Goal: Check status: Check status

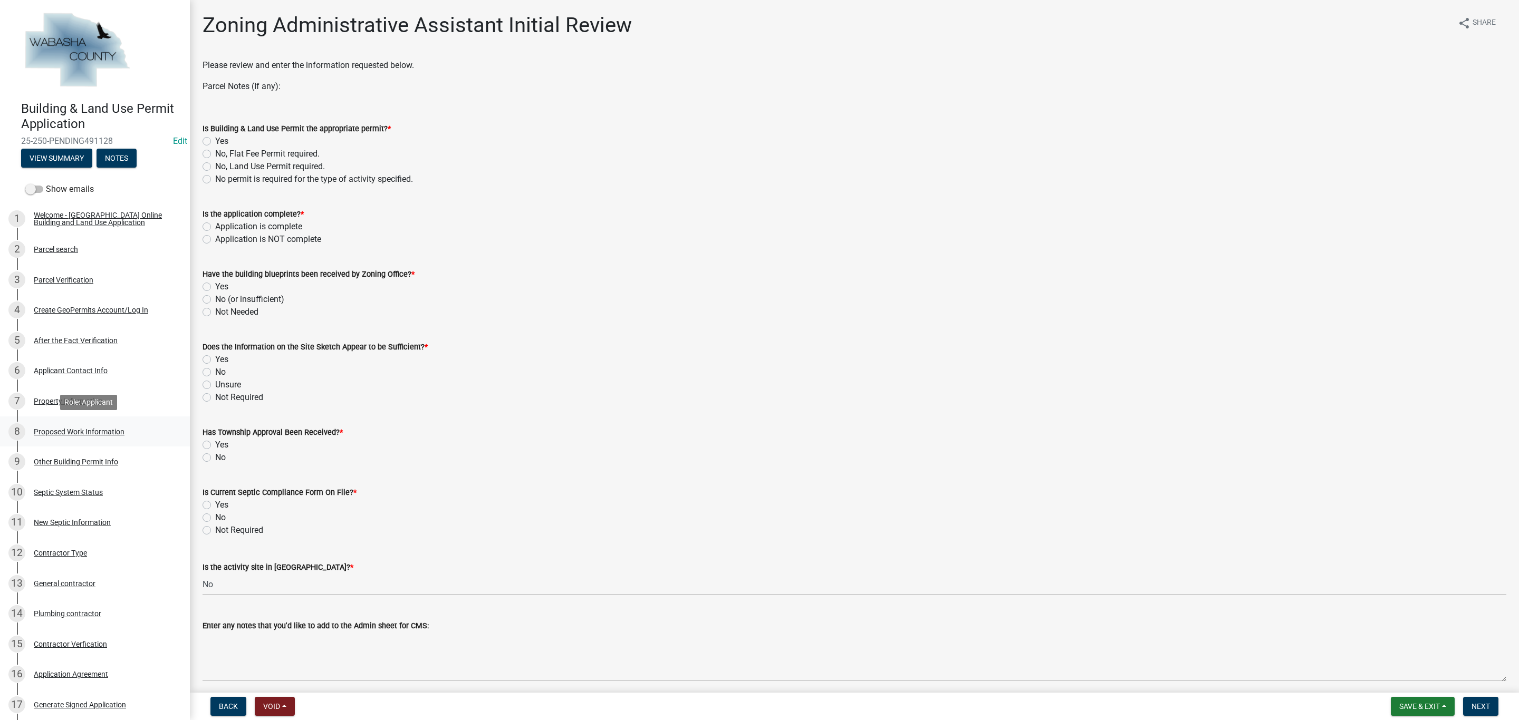
click at [94, 431] on div "Proposed Work Information" at bounding box center [79, 431] width 91 height 7
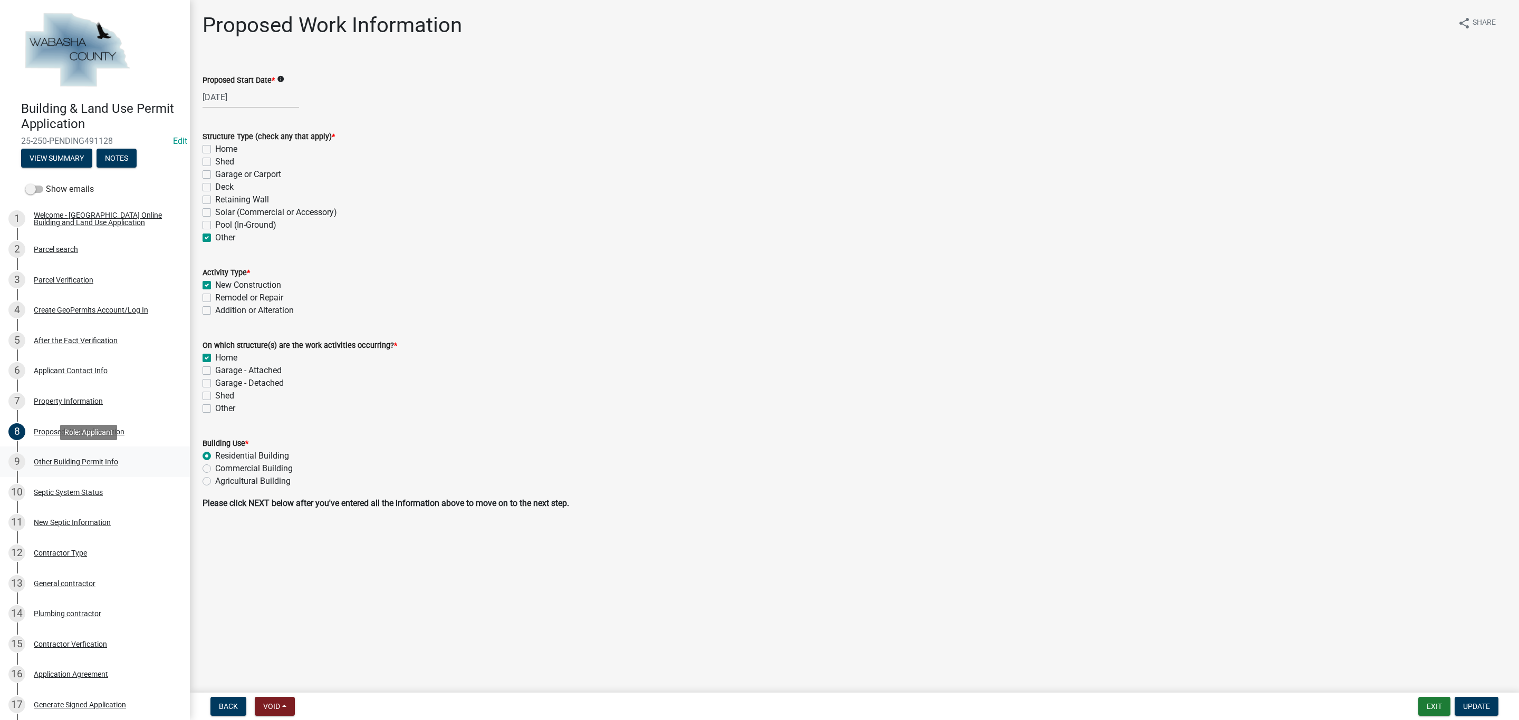
click at [70, 464] on div "Other Building Permit Info" at bounding box center [76, 461] width 84 height 7
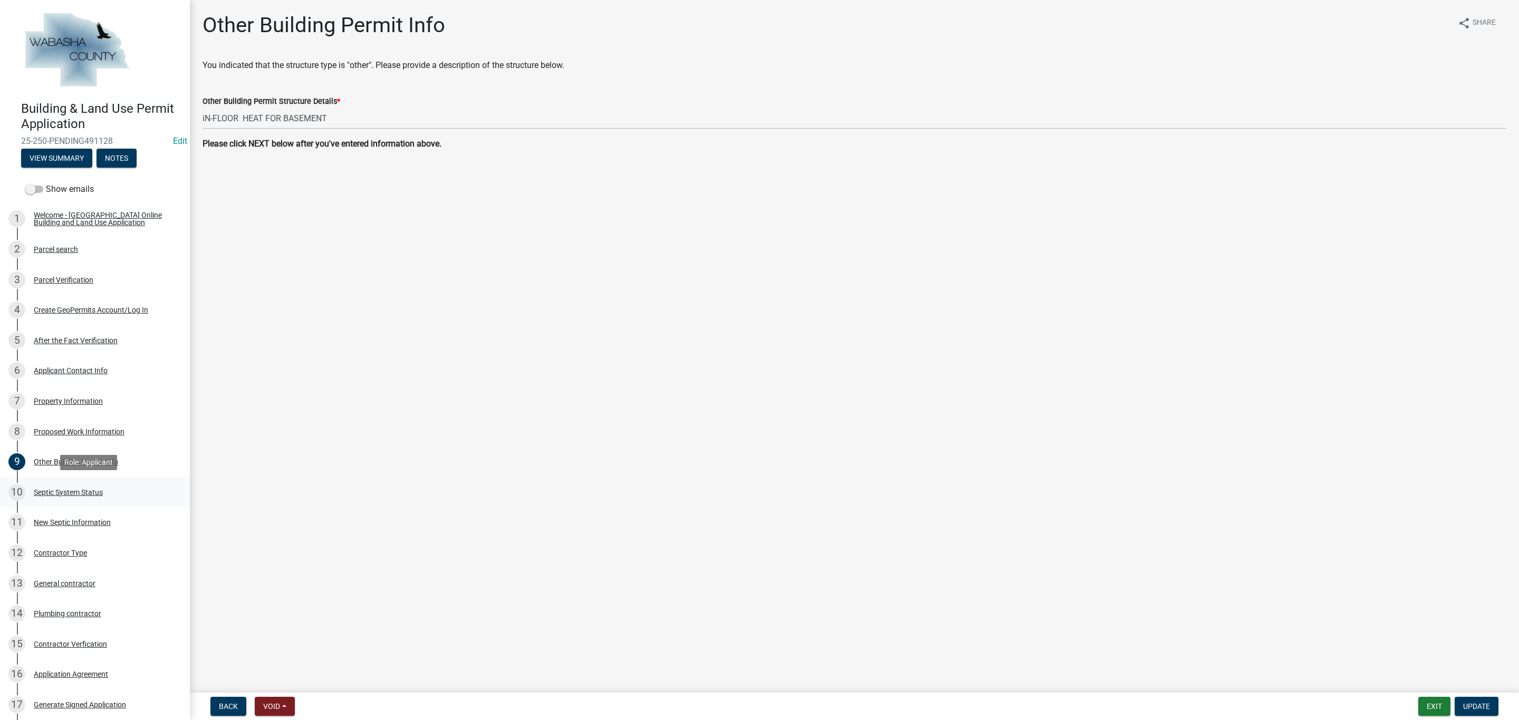
click at [63, 490] on div "Septic System Status" at bounding box center [68, 492] width 69 height 7
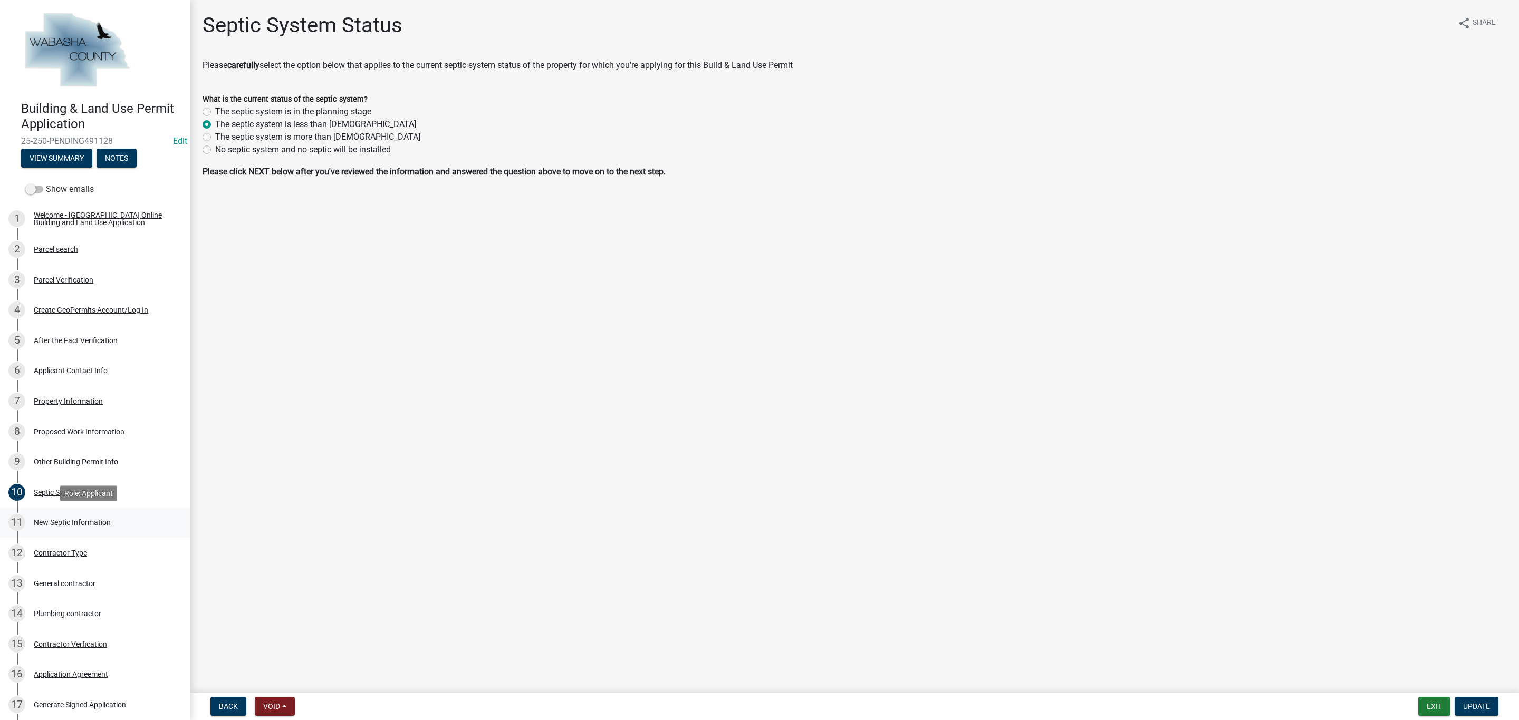
click at [65, 523] on div "New Septic Information" at bounding box center [72, 522] width 77 height 7
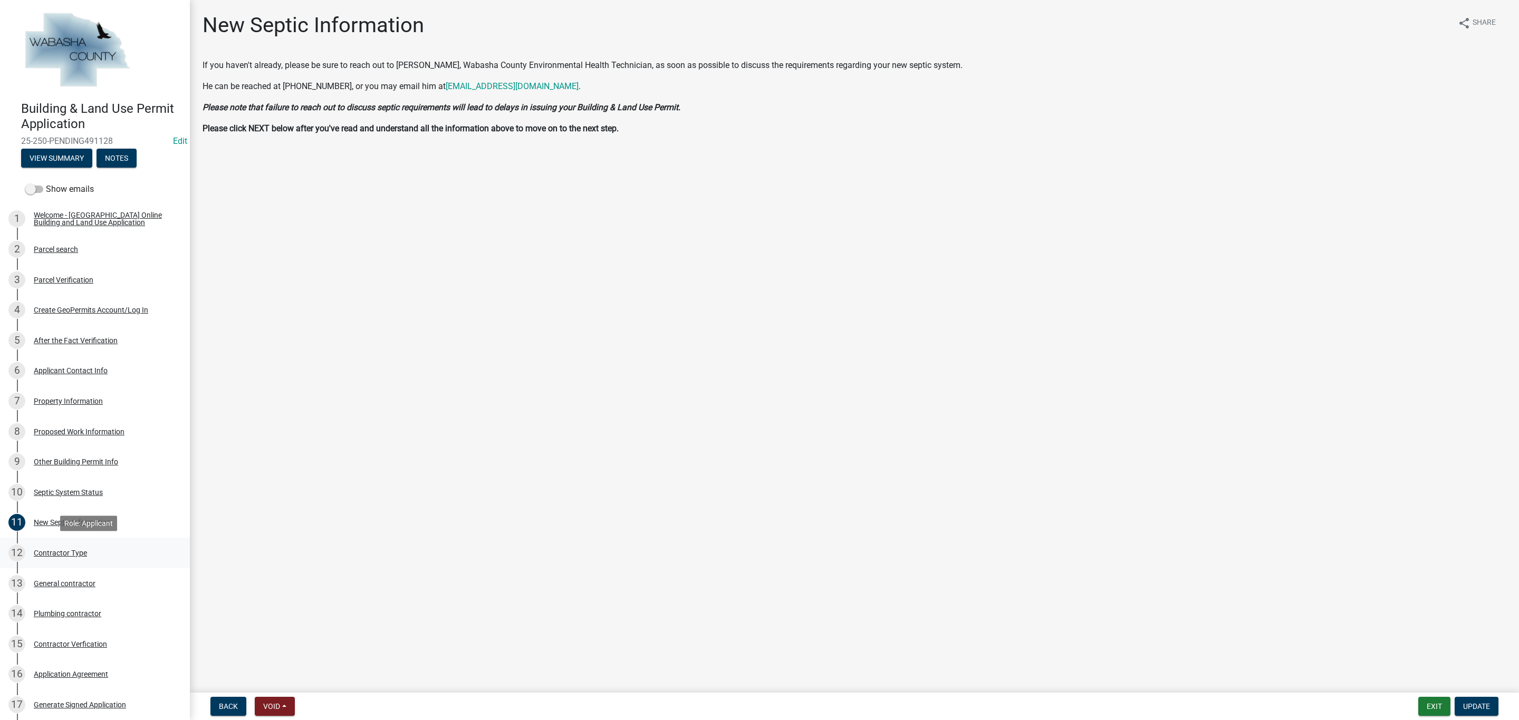
click at [64, 551] on div "Contractor Type" at bounding box center [60, 553] width 53 height 7
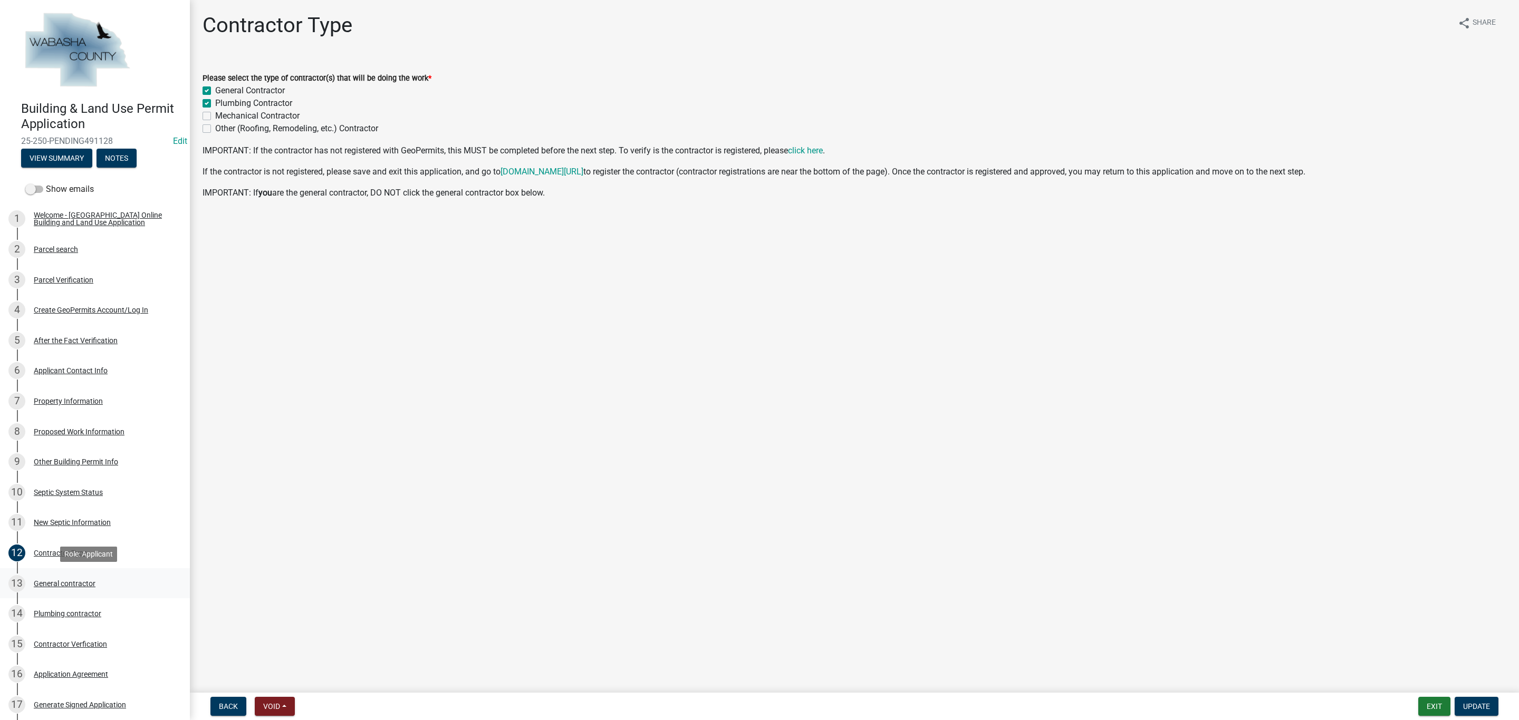
click at [70, 580] on div "General contractor" at bounding box center [65, 583] width 62 height 7
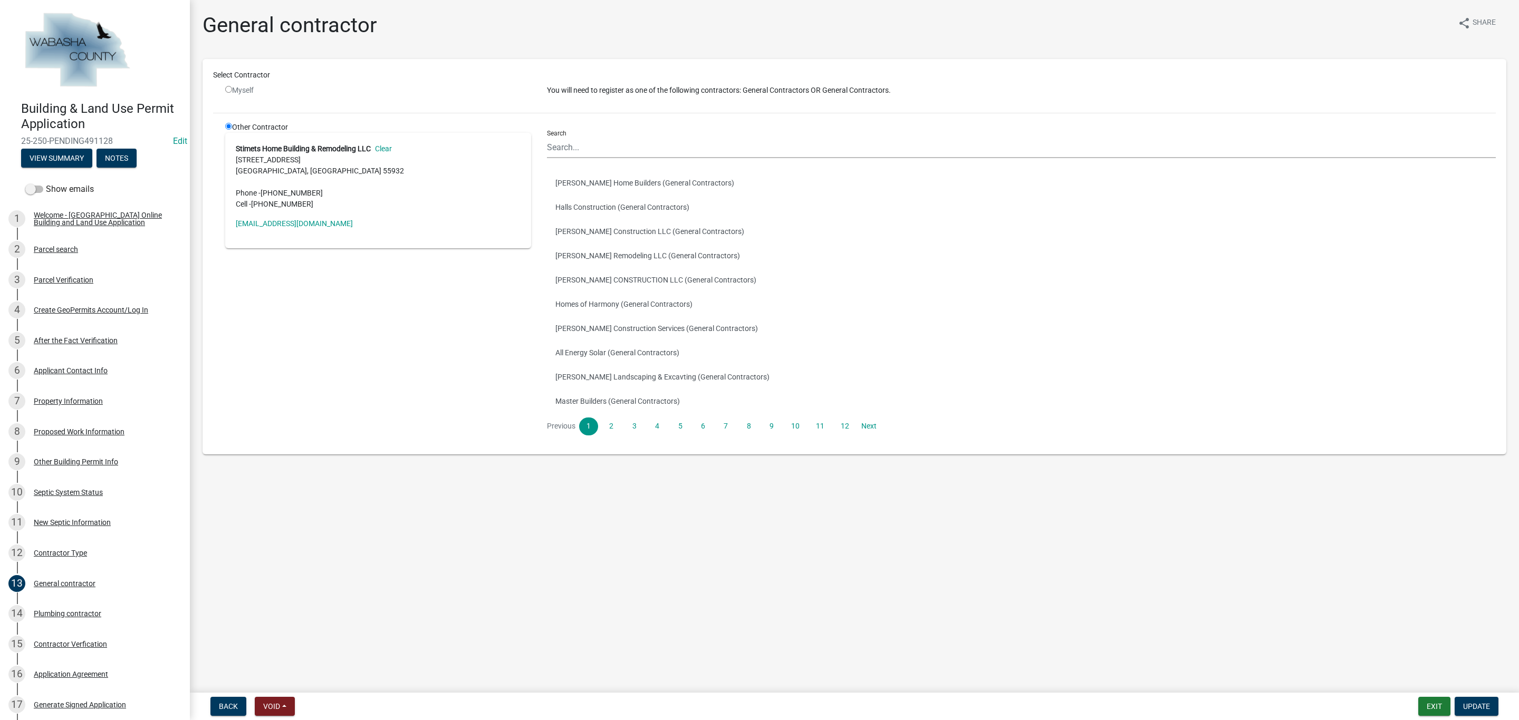
click at [415, 622] on main "General contractor share Share Select Contractor Myself You will need to regist…" at bounding box center [854, 344] width 1329 height 689
click at [57, 619] on div "14 Plumbing contractor" at bounding box center [90, 613] width 165 height 17
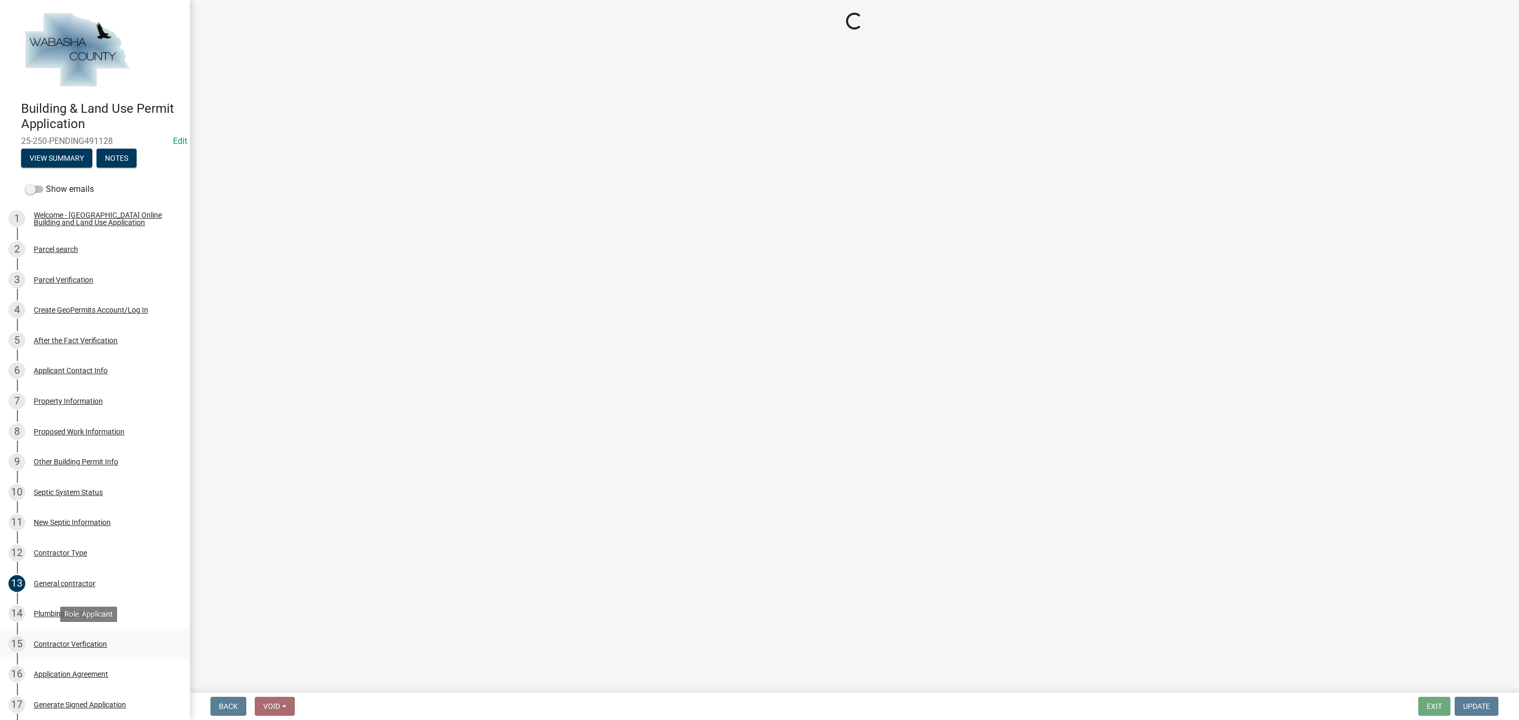
click at [62, 643] on div "Contractor Verfication" at bounding box center [70, 644] width 73 height 7
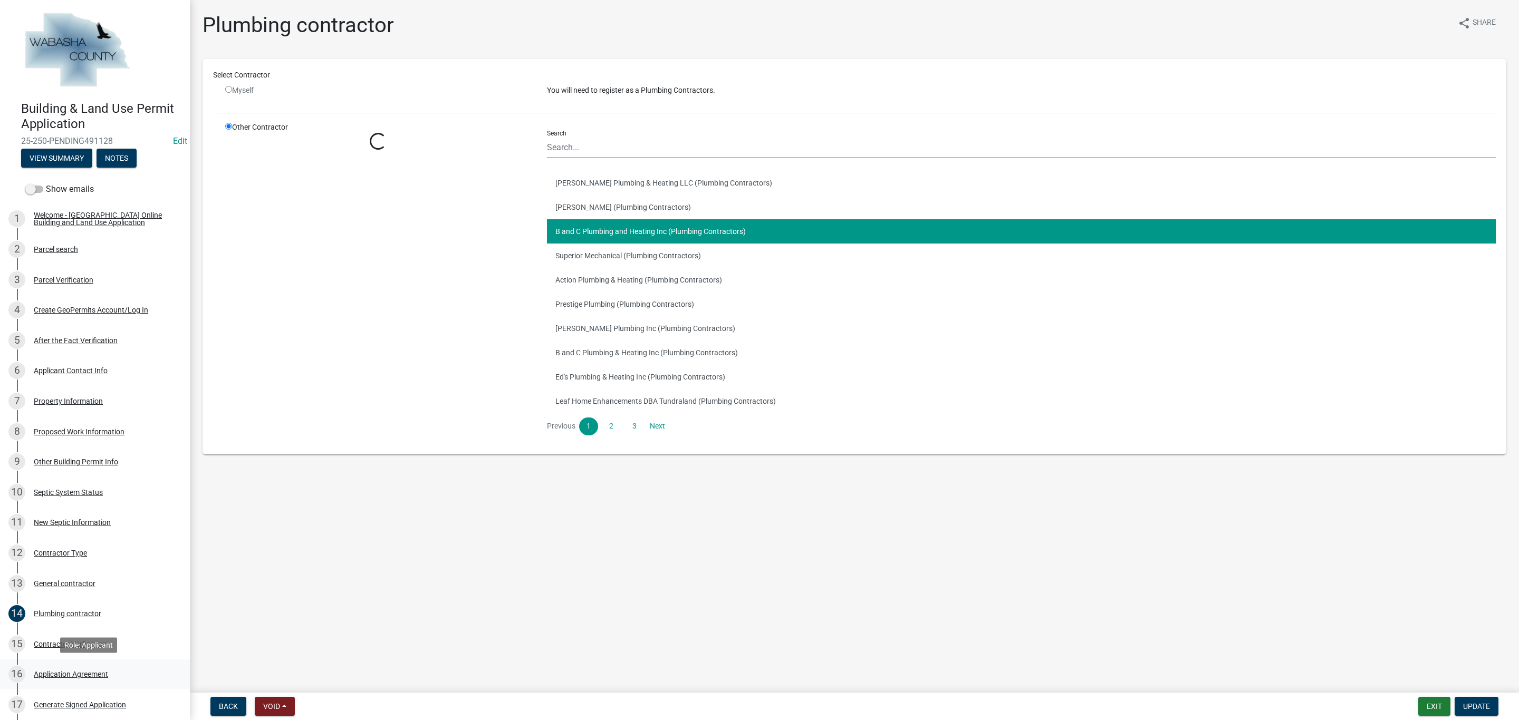
click at [67, 674] on div "Application Agreement" at bounding box center [71, 674] width 74 height 7
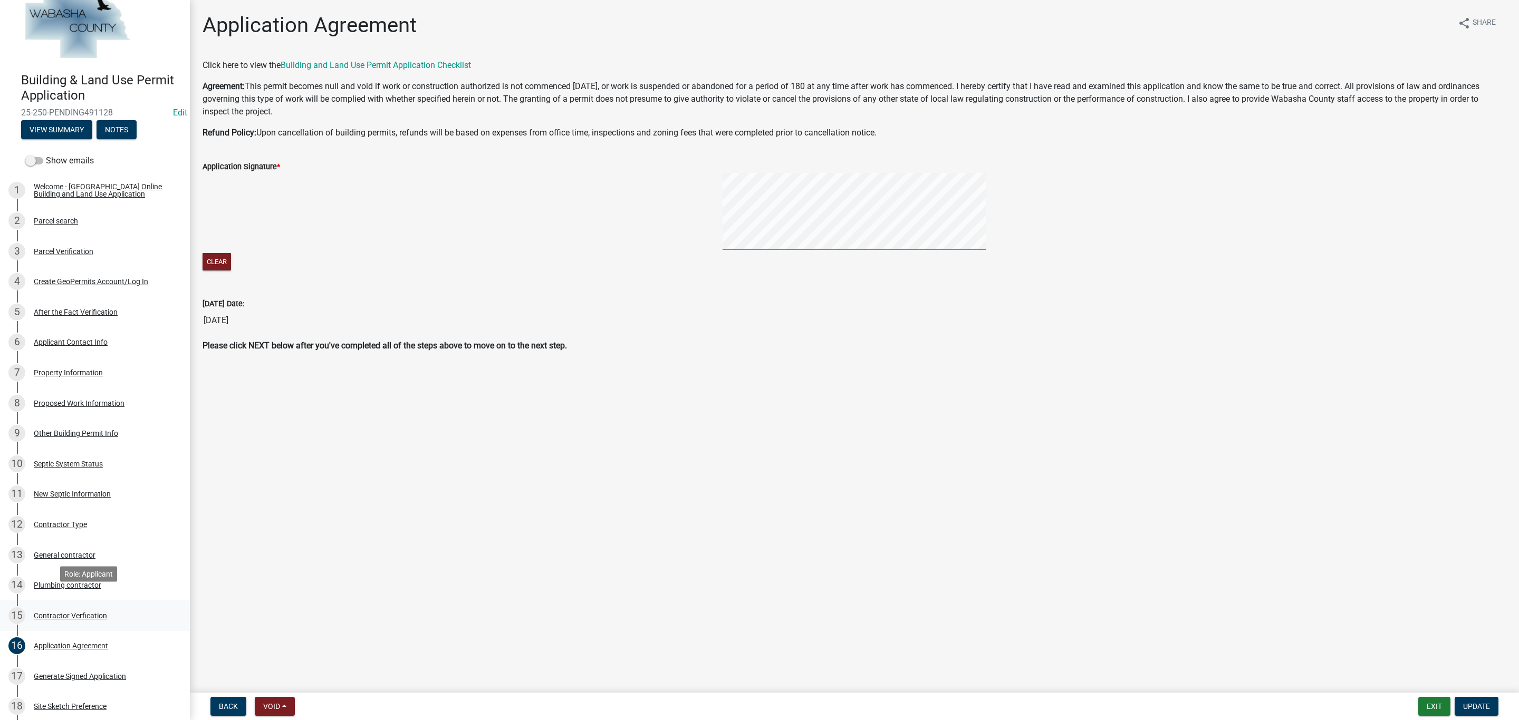
scroll to position [158, 0]
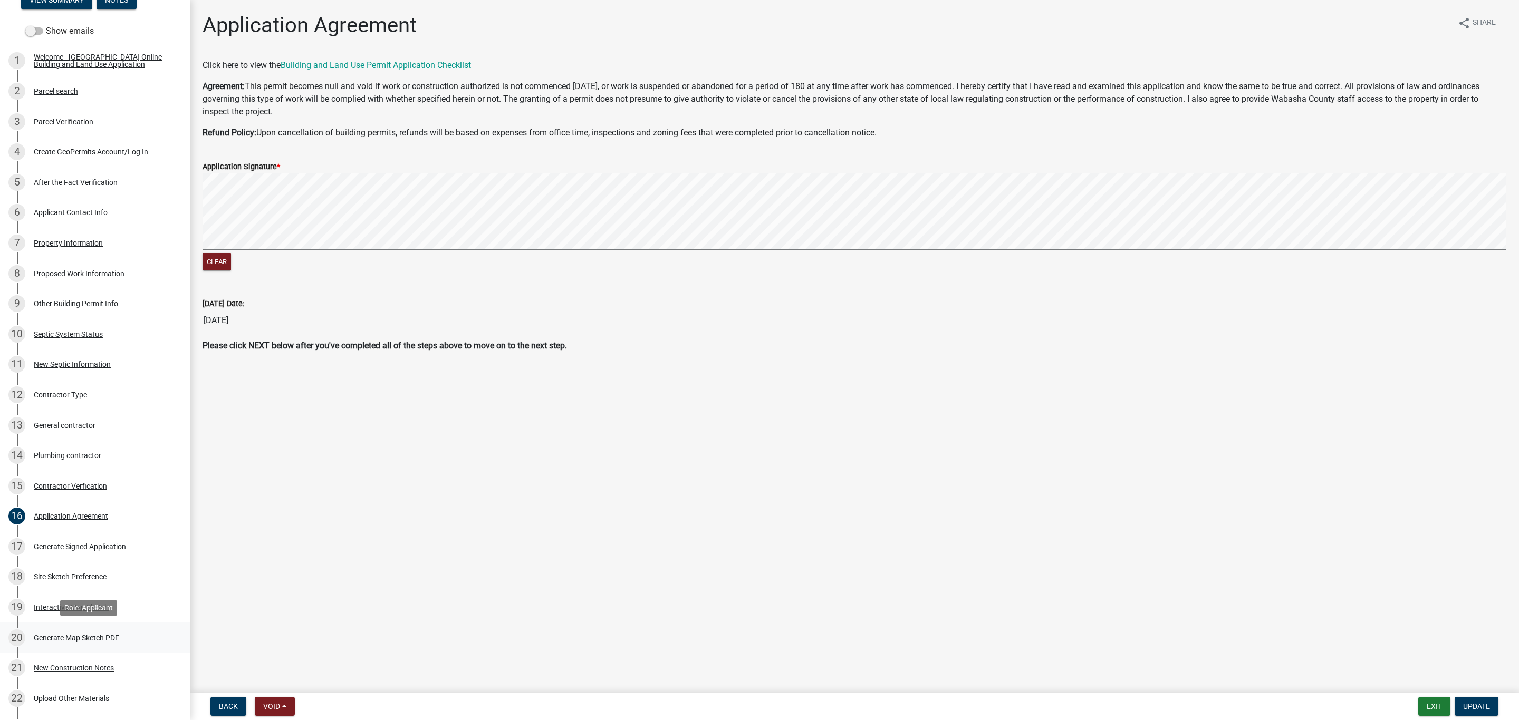
click at [90, 641] on div "Generate Map Sketch PDF" at bounding box center [76, 637] width 85 height 7
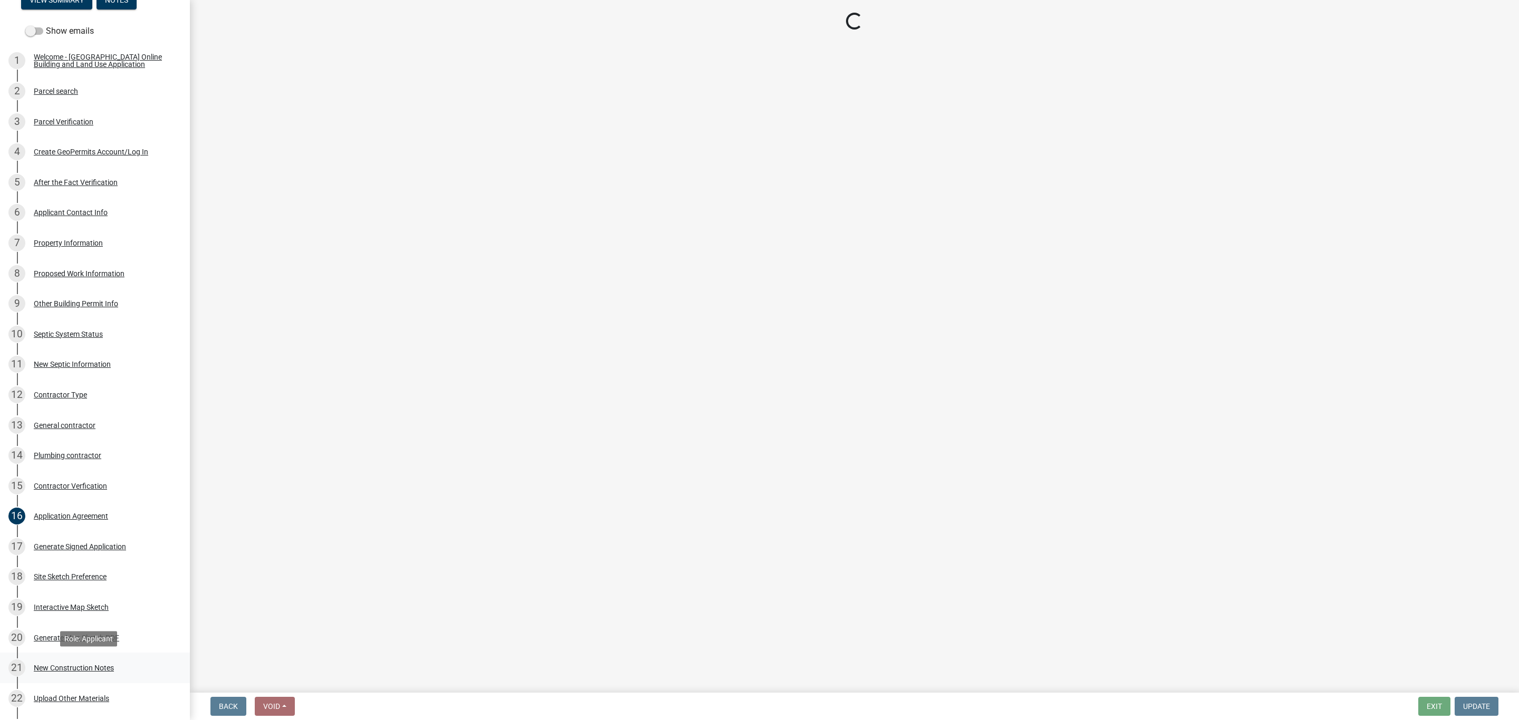
click at [93, 667] on div "New Construction Notes" at bounding box center [74, 668] width 80 height 7
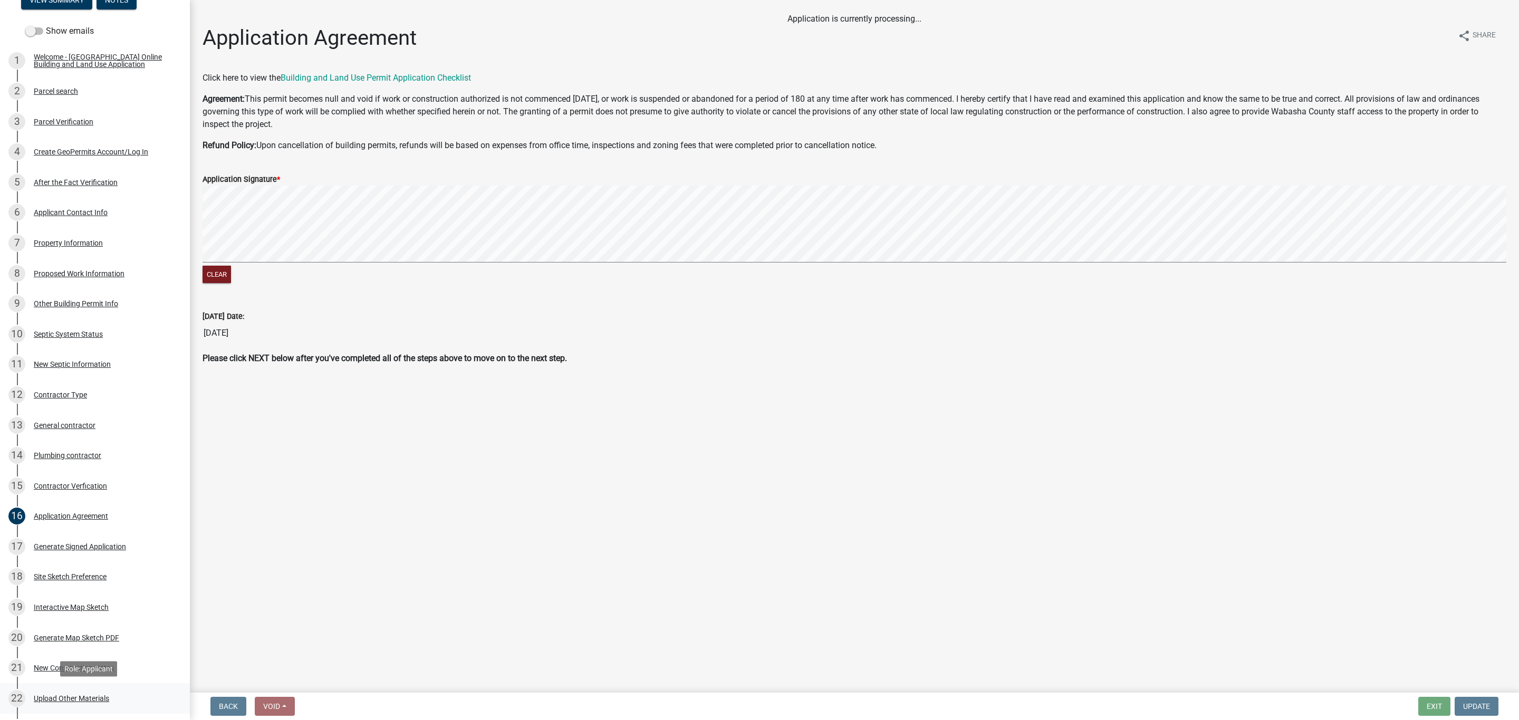
click at [89, 698] on div "Upload Other Materials" at bounding box center [71, 698] width 75 height 7
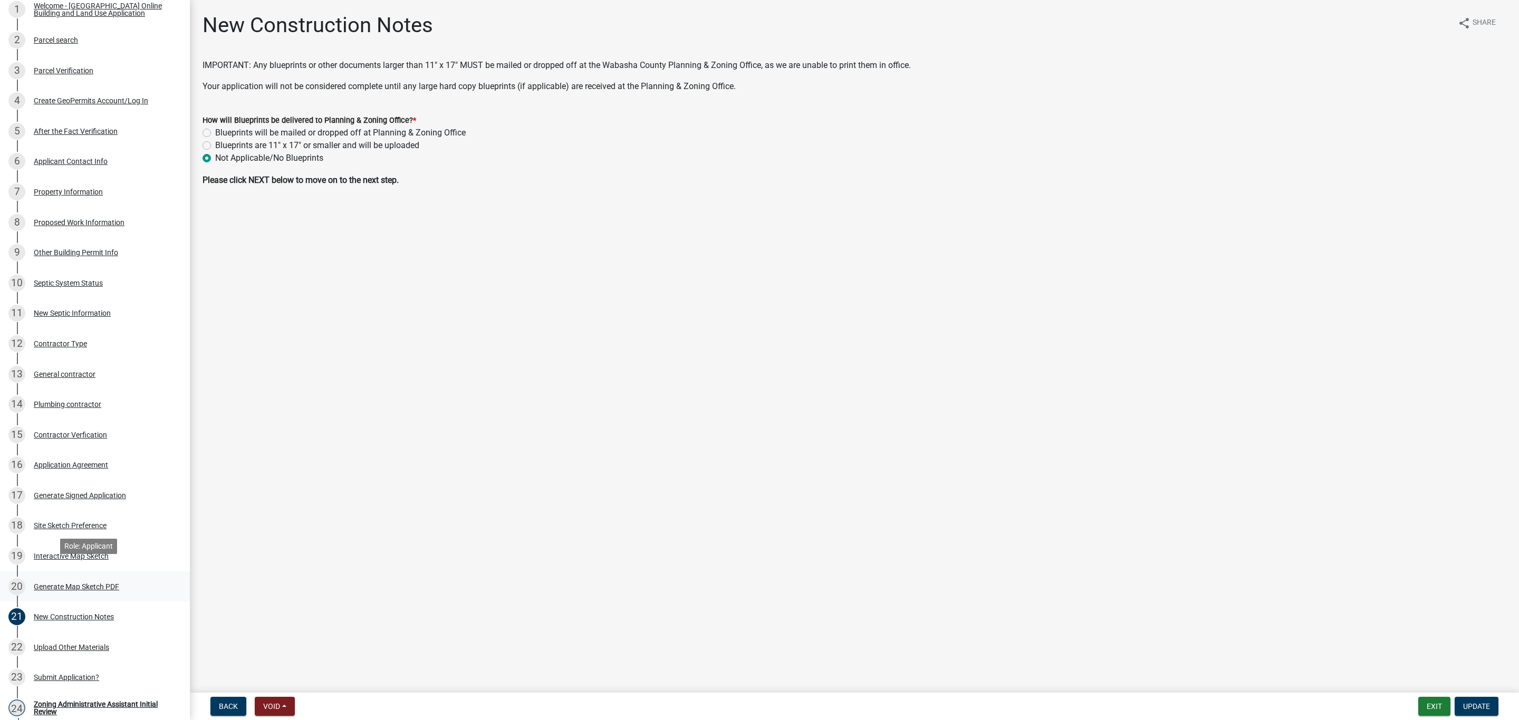
scroll to position [237, 0]
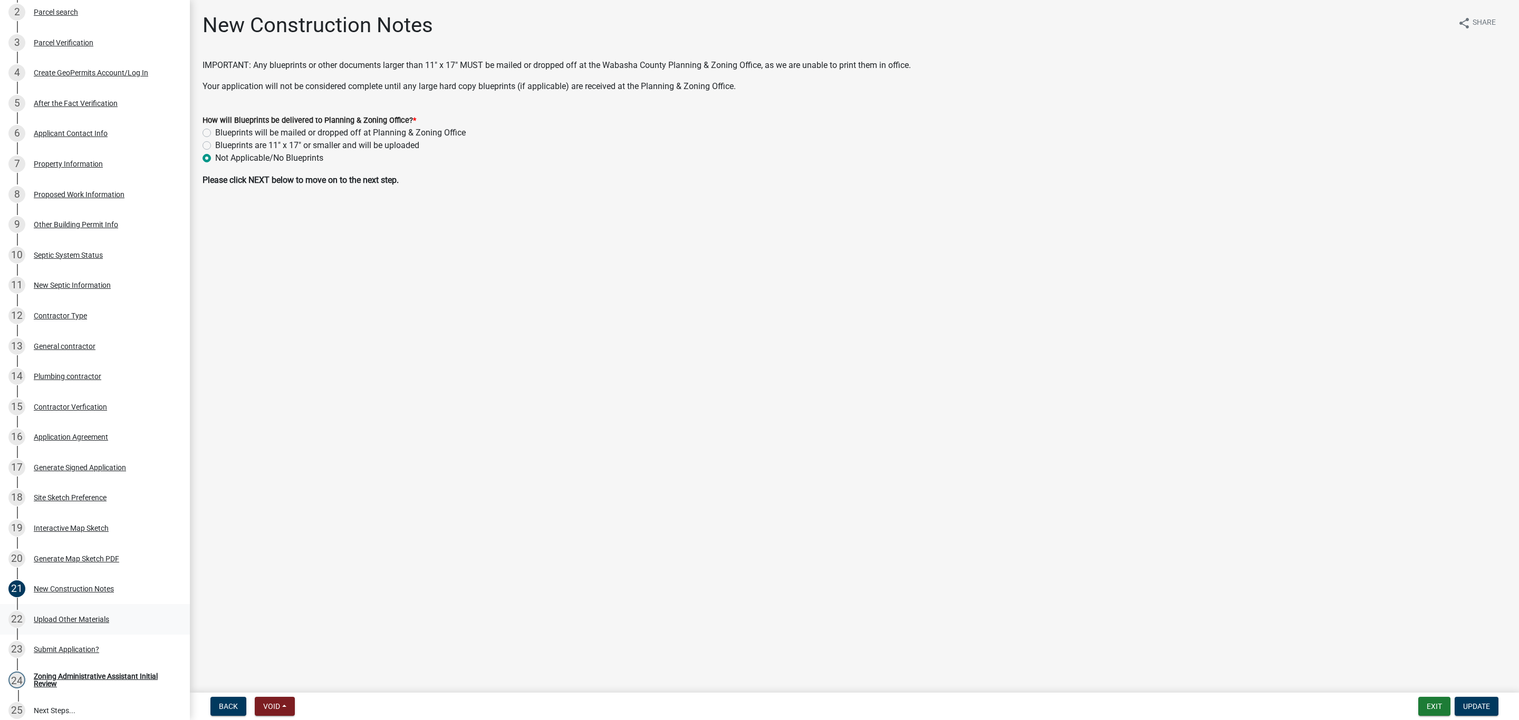
click at [88, 619] on div "Upload Other Materials" at bounding box center [71, 619] width 75 height 7
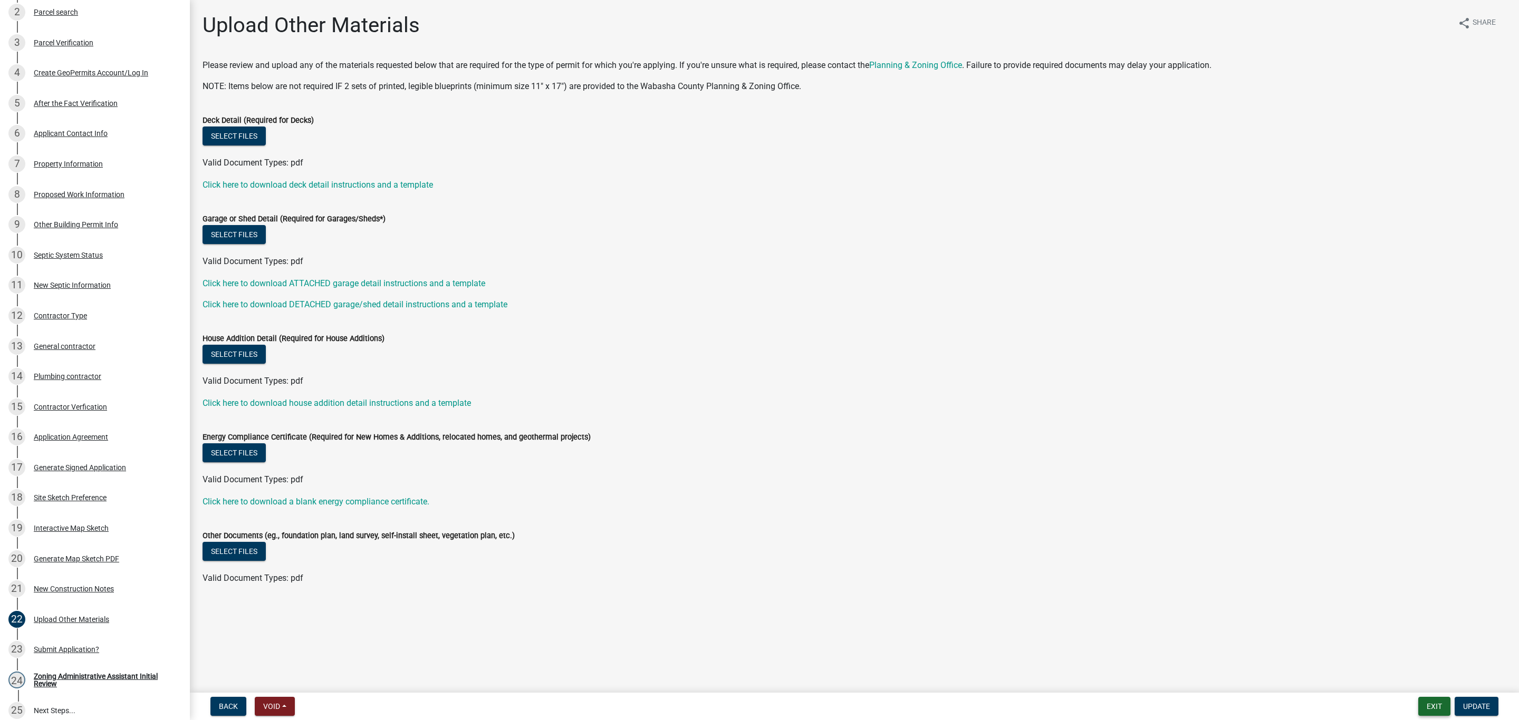
click at [1433, 702] on button "Exit" at bounding box center [1434, 706] width 32 height 19
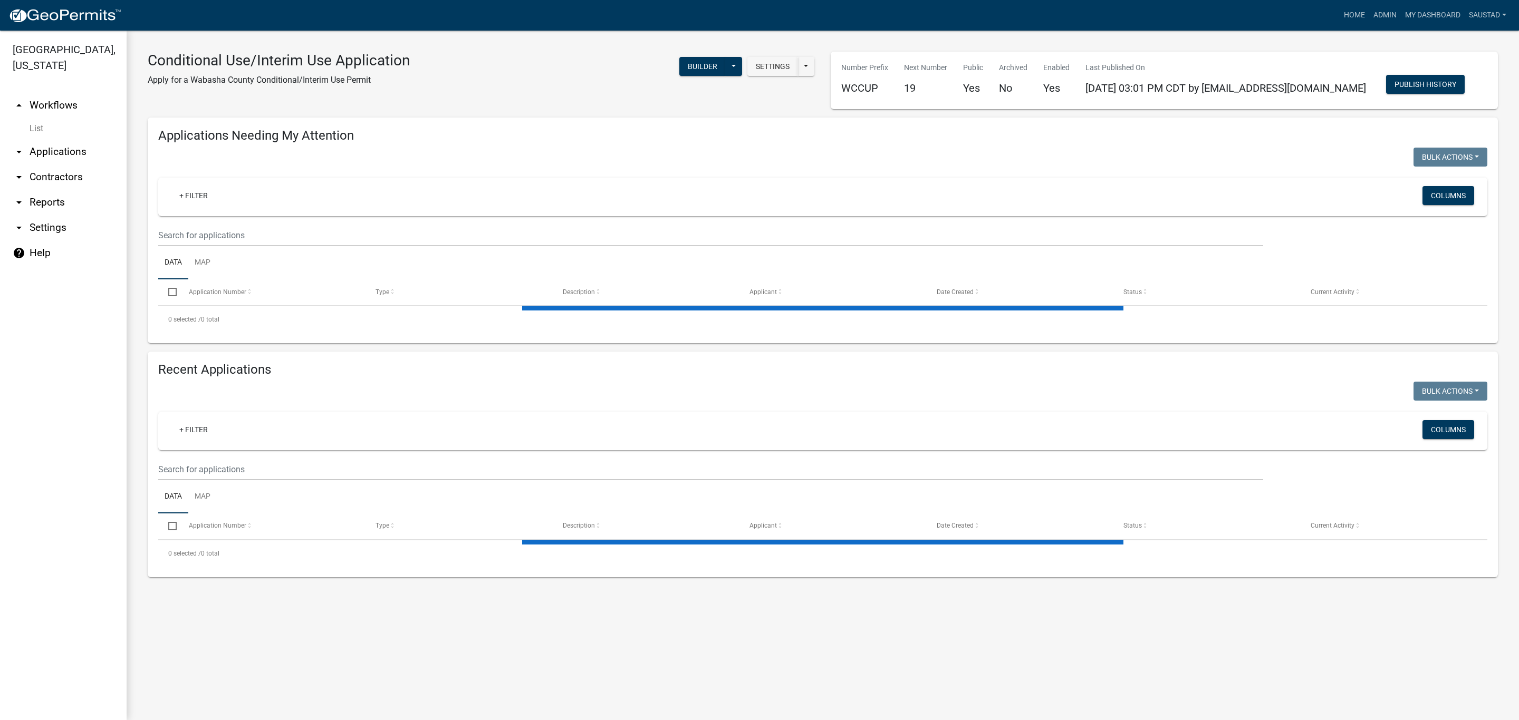
select select "3: 100"
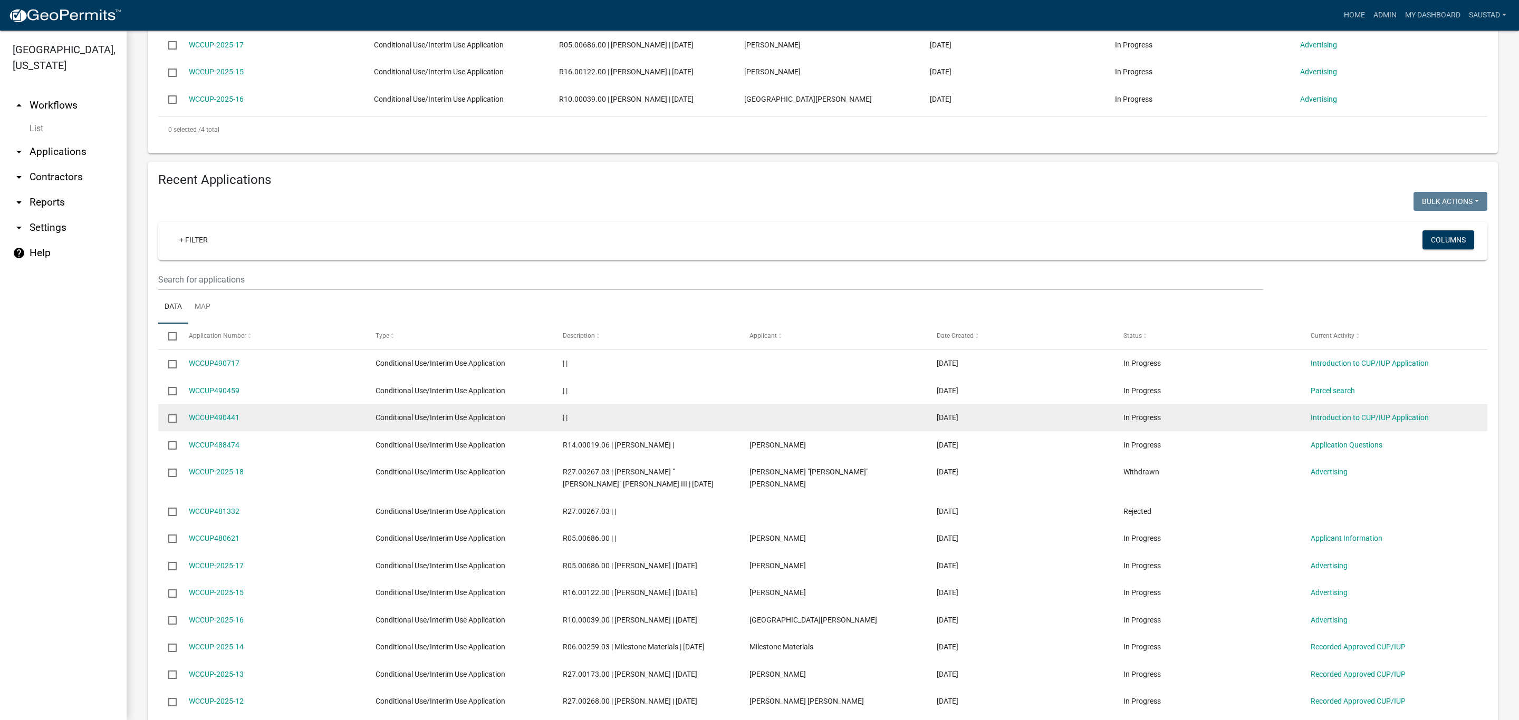
scroll to position [316, 0]
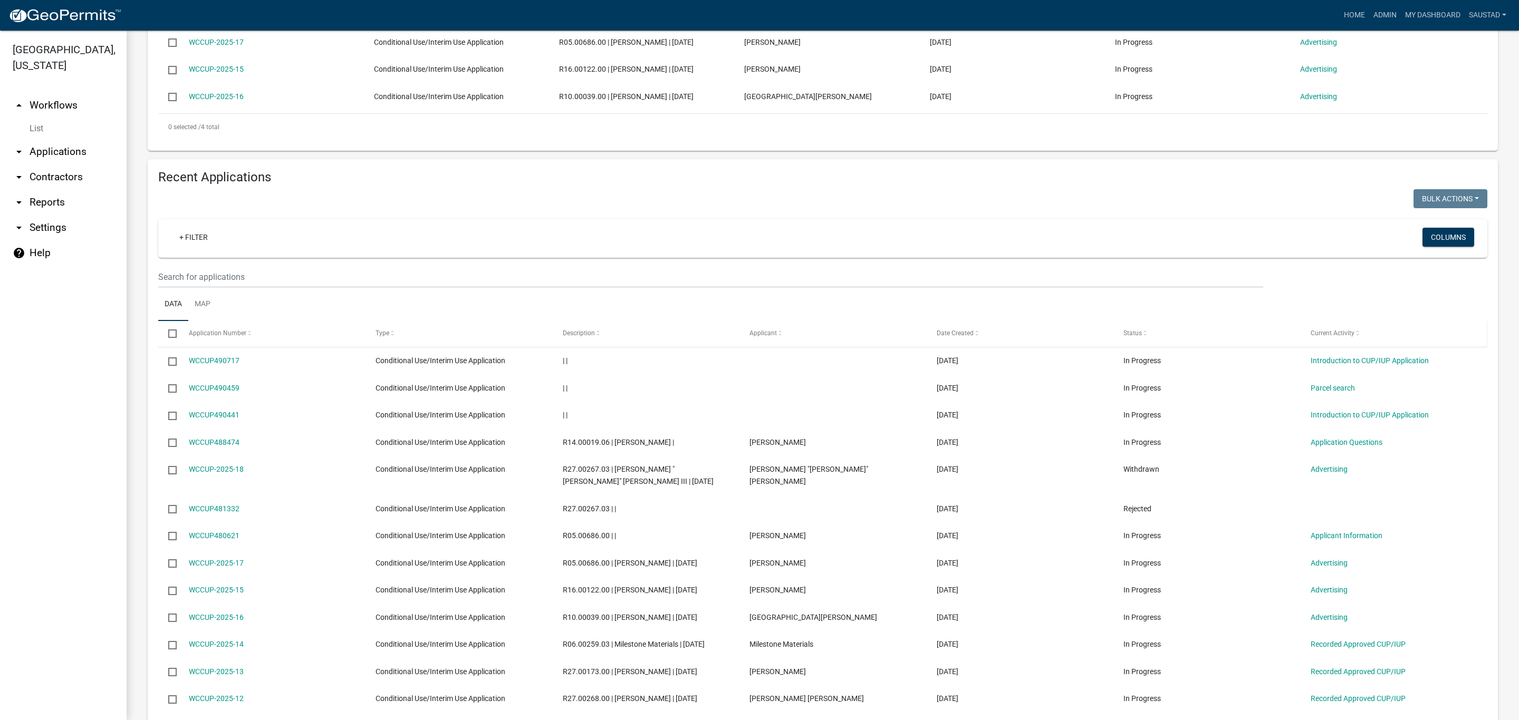
click at [1345, 337] on span "Current Activity" at bounding box center [1333, 333] width 44 height 7
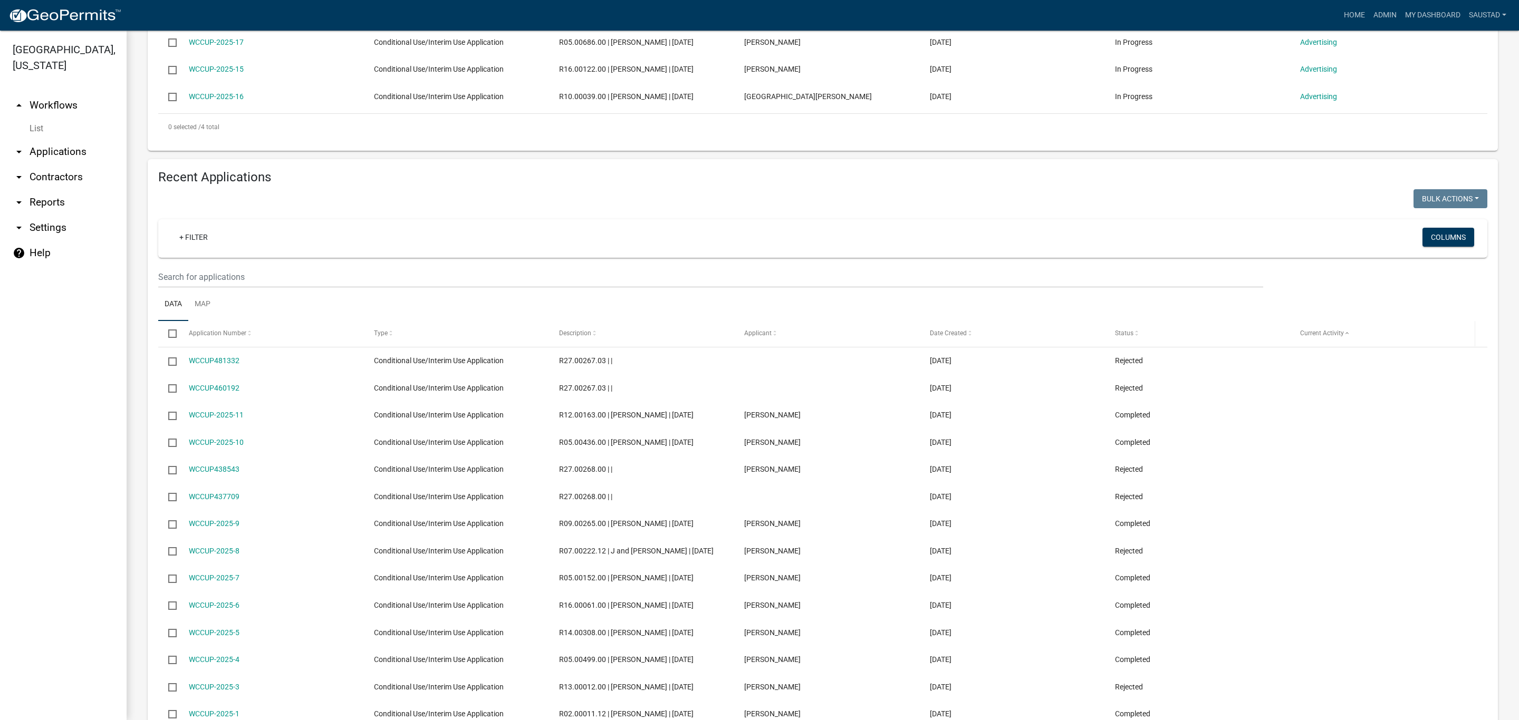
click at [1345, 339] on div "Current Activity" at bounding box center [1382, 334] width 165 height 11
click at [1346, 338] on span at bounding box center [1347, 333] width 6 height 7
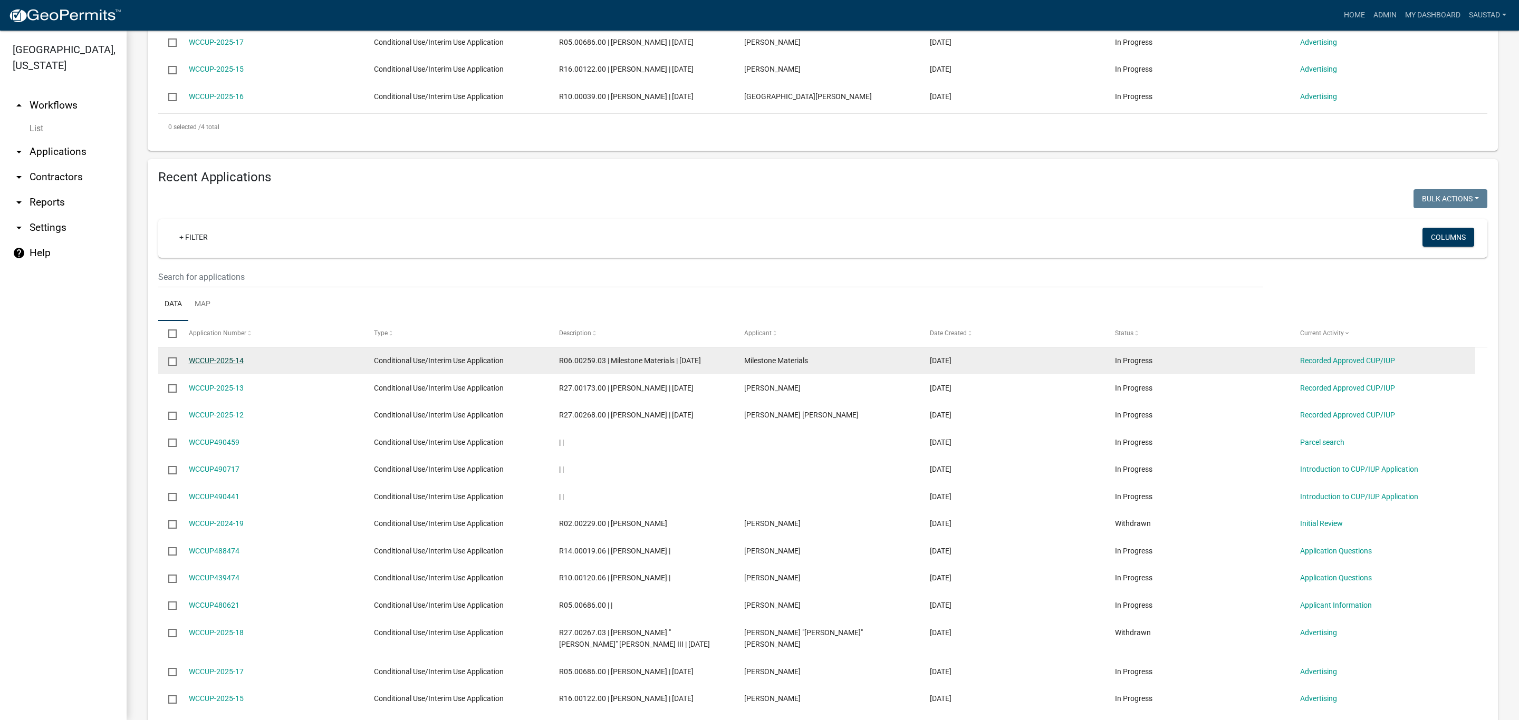
click at [222, 365] on link "WCCUP-2025-14" at bounding box center [216, 361] width 55 height 8
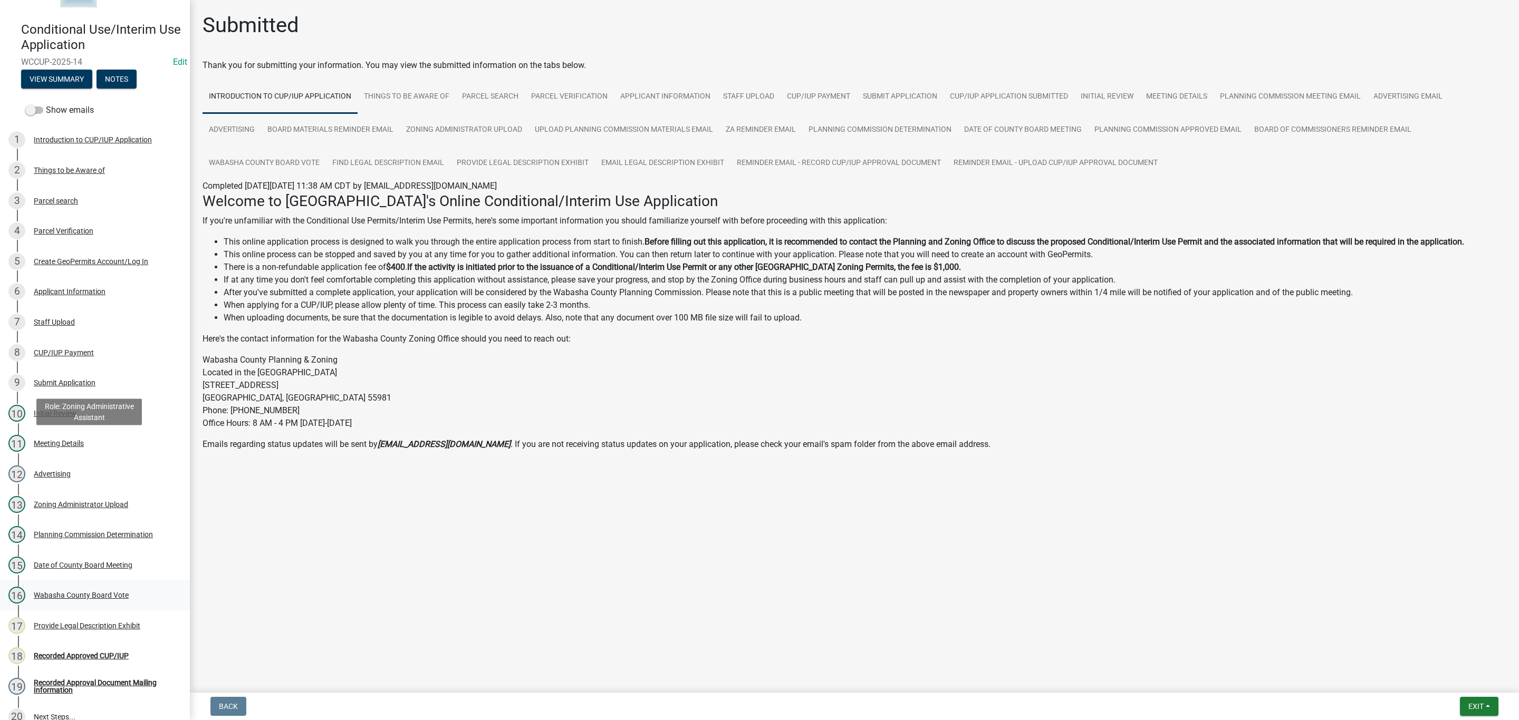
scroll to position [203, 0]
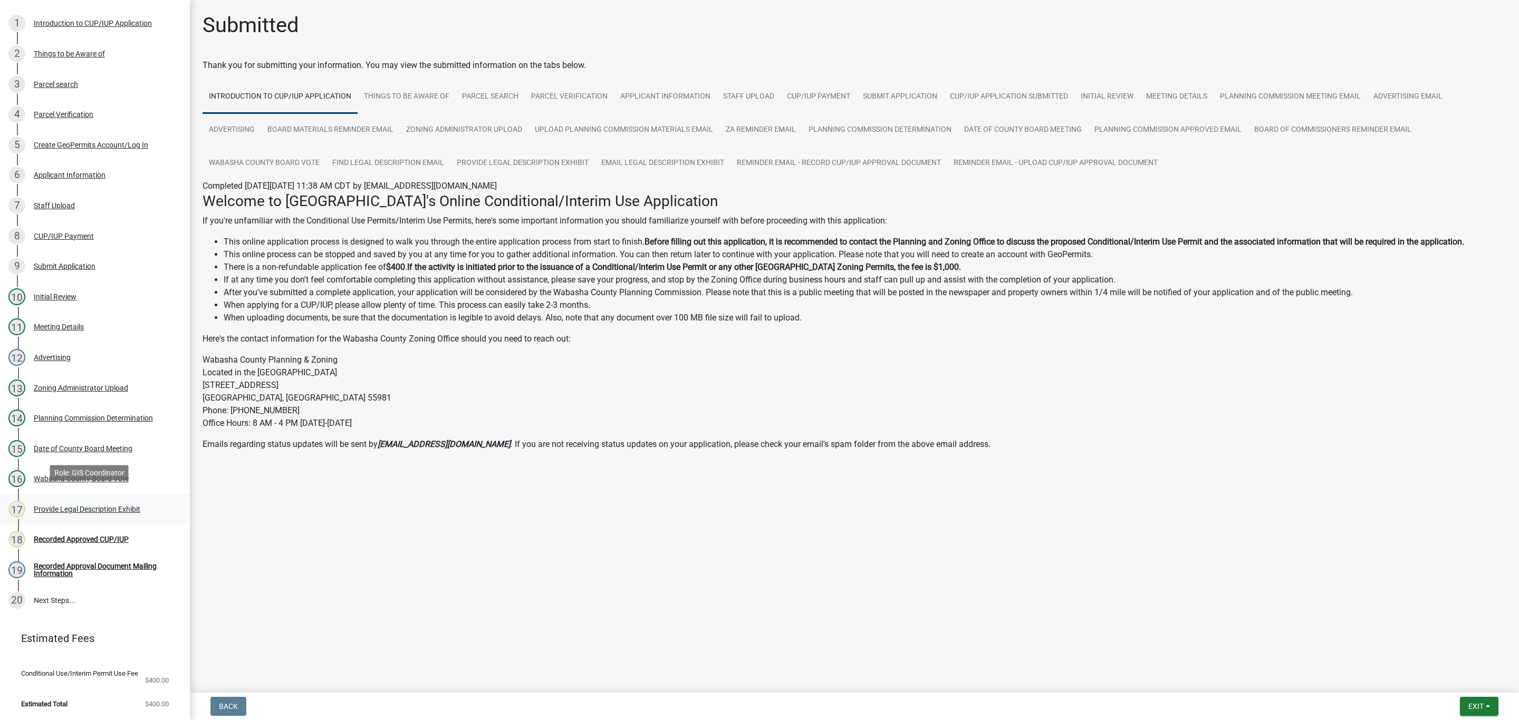
click at [94, 506] on div "Provide Legal Description Exhibit" at bounding box center [87, 509] width 107 height 7
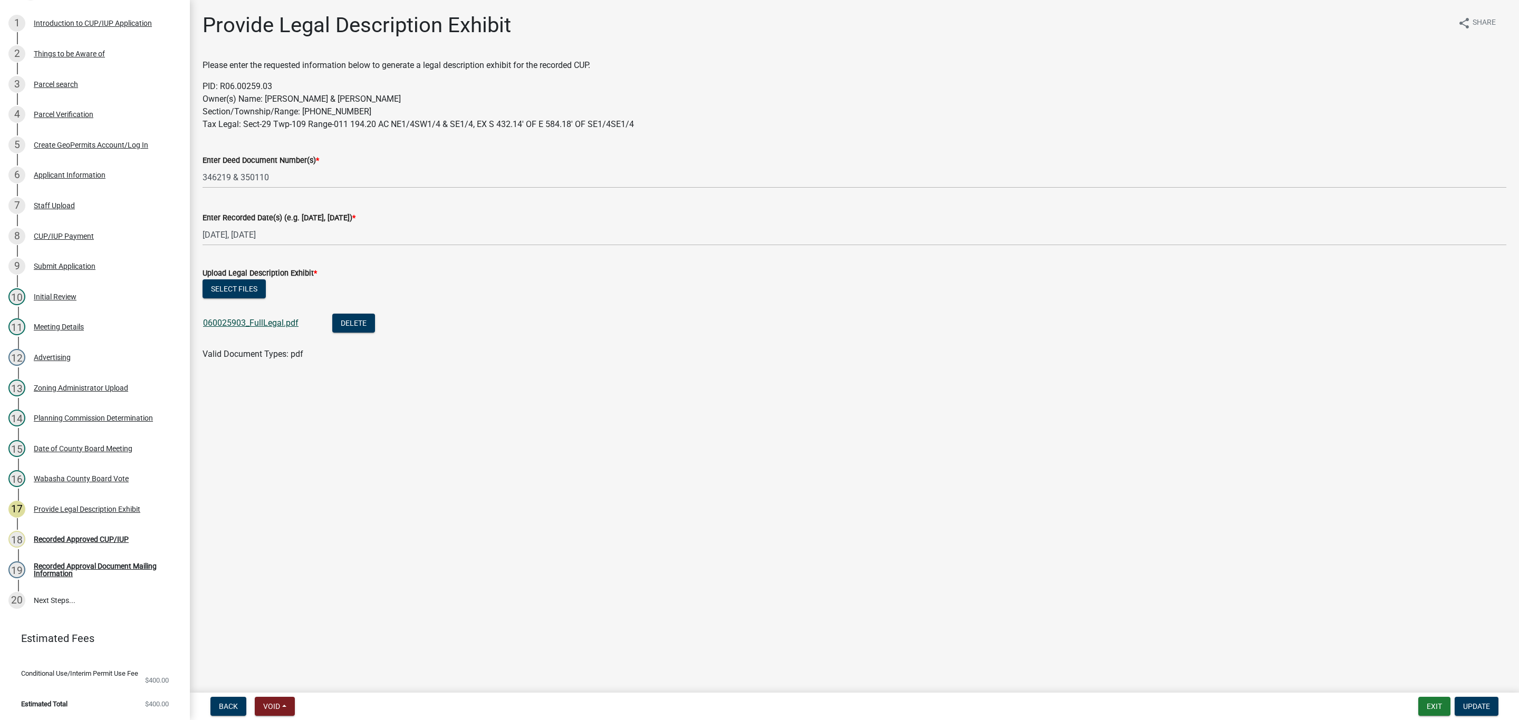
click at [240, 323] on link "060025903_FullLegal.pdf" at bounding box center [250, 323] width 95 height 10
click at [1440, 707] on button "Exit" at bounding box center [1434, 706] width 32 height 19
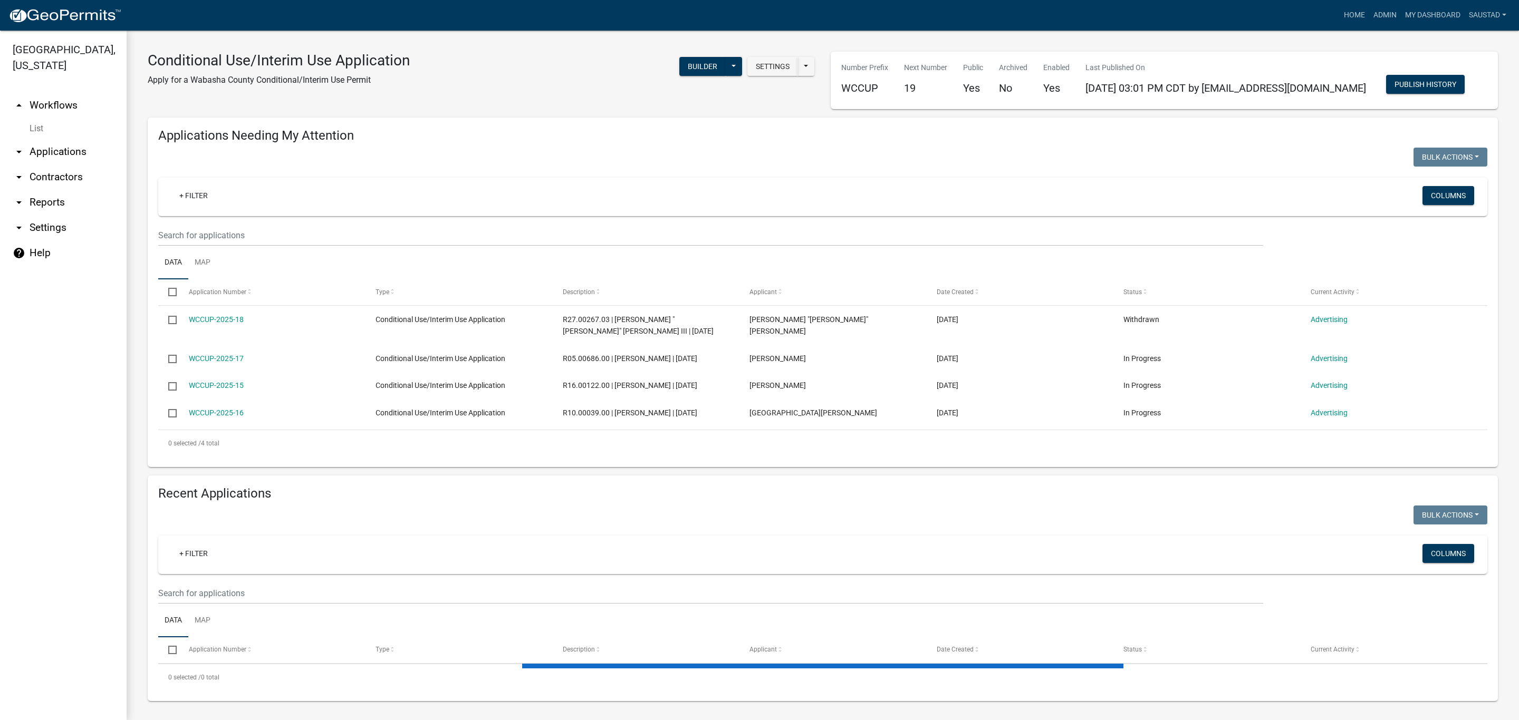
select select "3: 100"
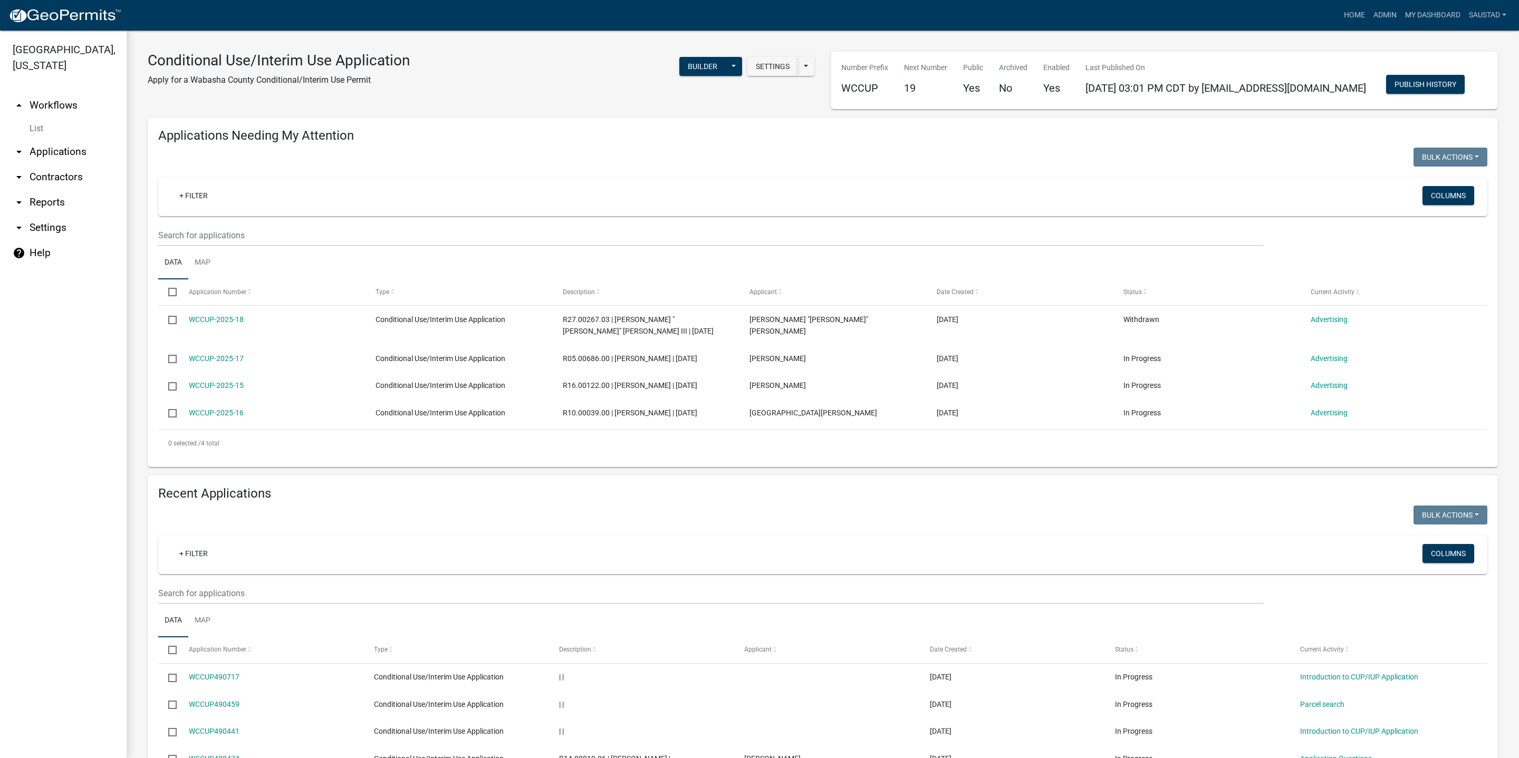
select select "3: 100"
